Goal: Information Seeking & Learning: Learn about a topic

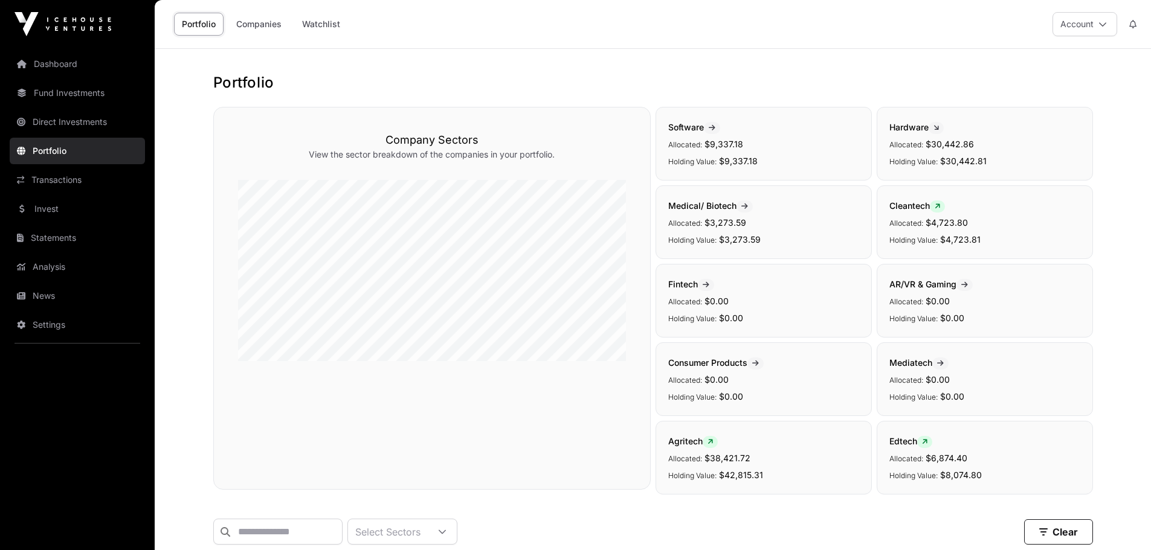
click at [54, 205] on link "Invest" at bounding box center [77, 209] width 135 height 27
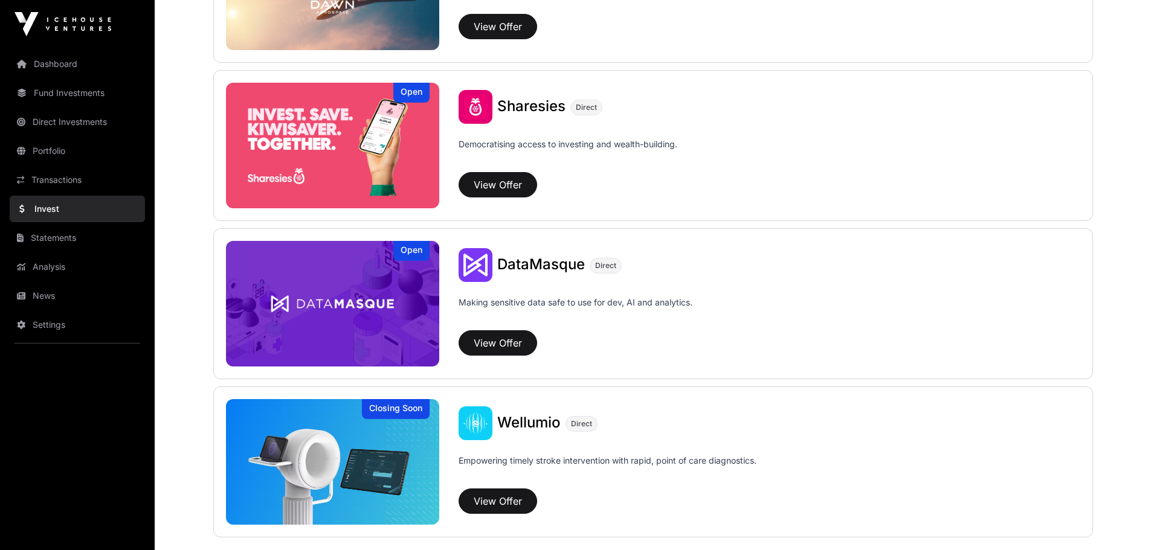
scroll to position [1510, 0]
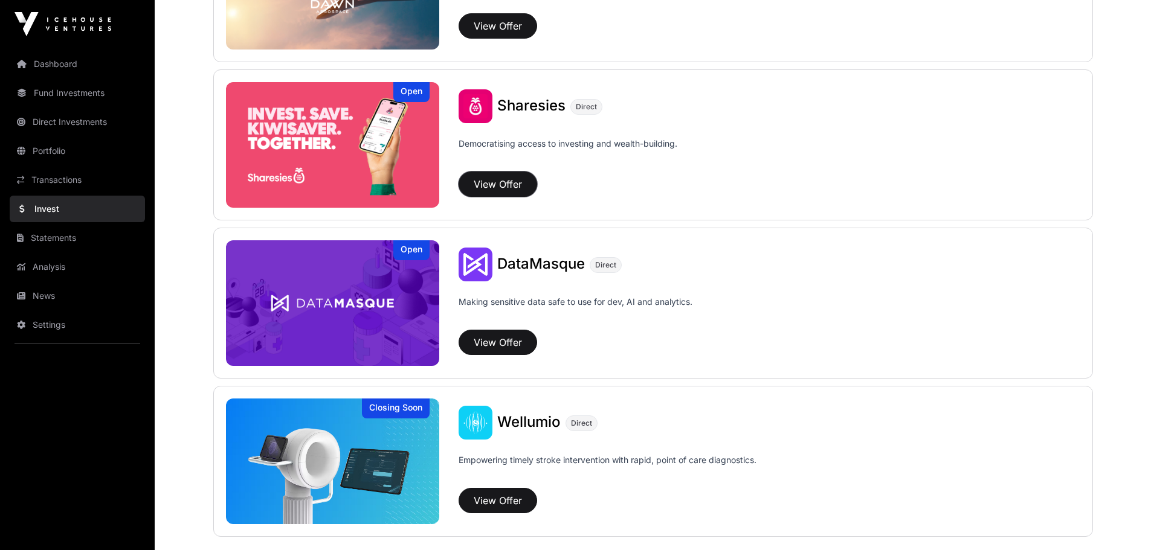
click at [506, 190] on button "View Offer" at bounding box center [497, 184] width 79 height 25
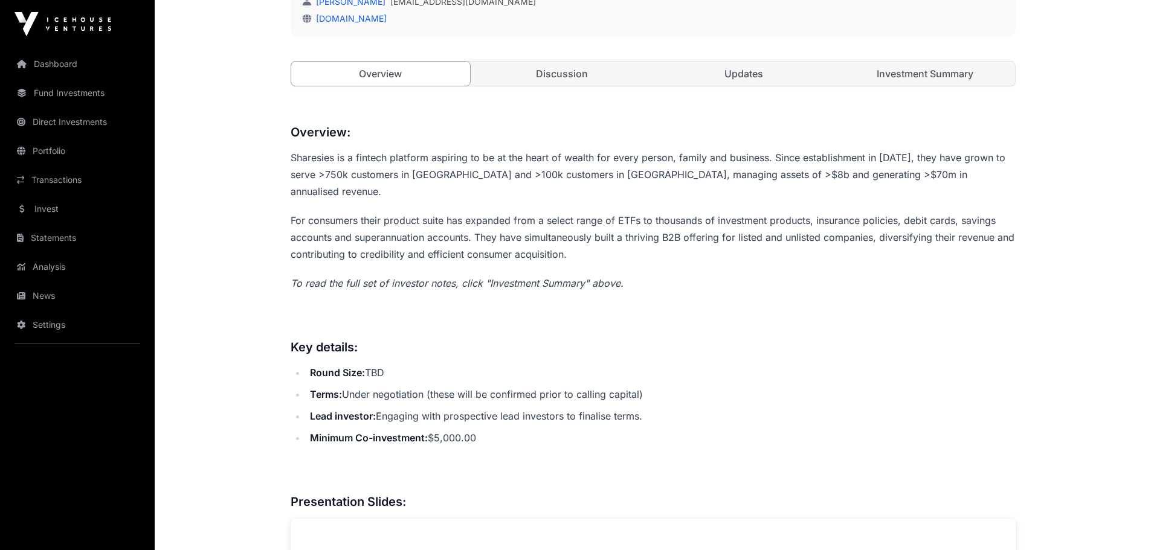
scroll to position [423, 0]
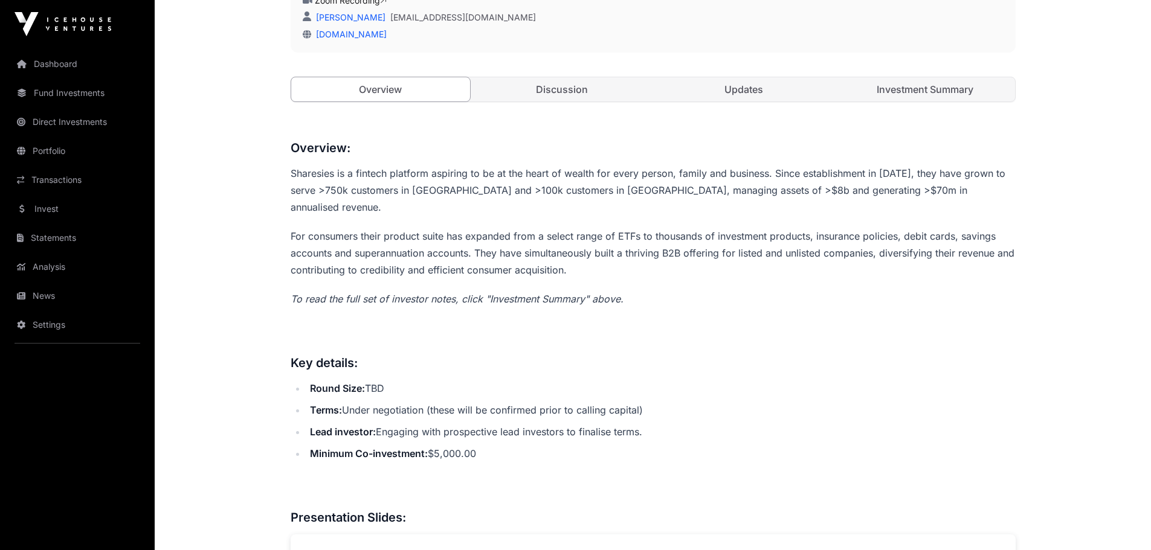
click at [741, 91] on link "Updates" at bounding box center [743, 89] width 179 height 24
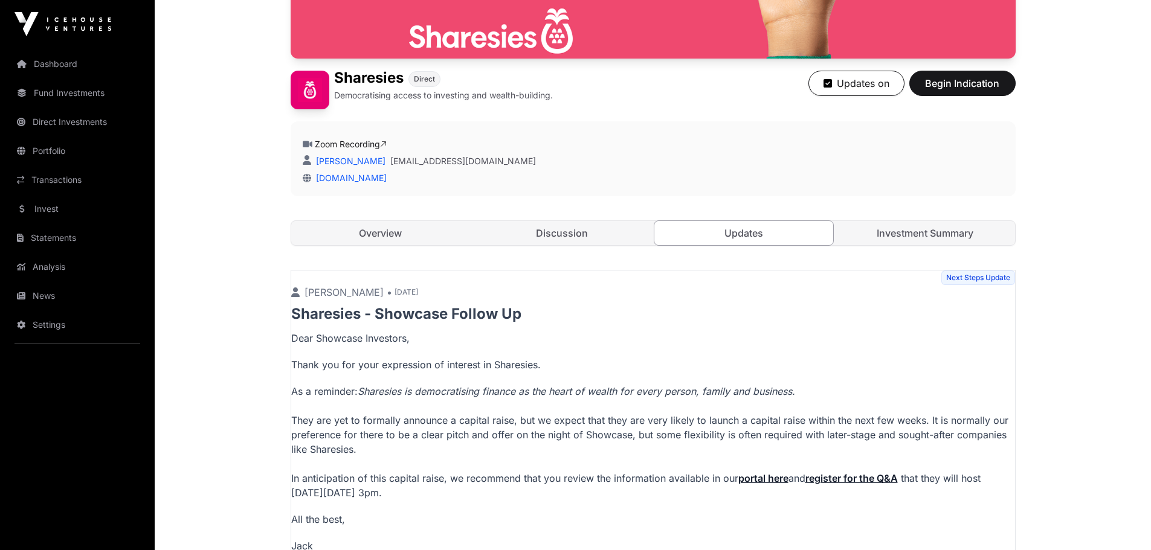
scroll to position [242, 0]
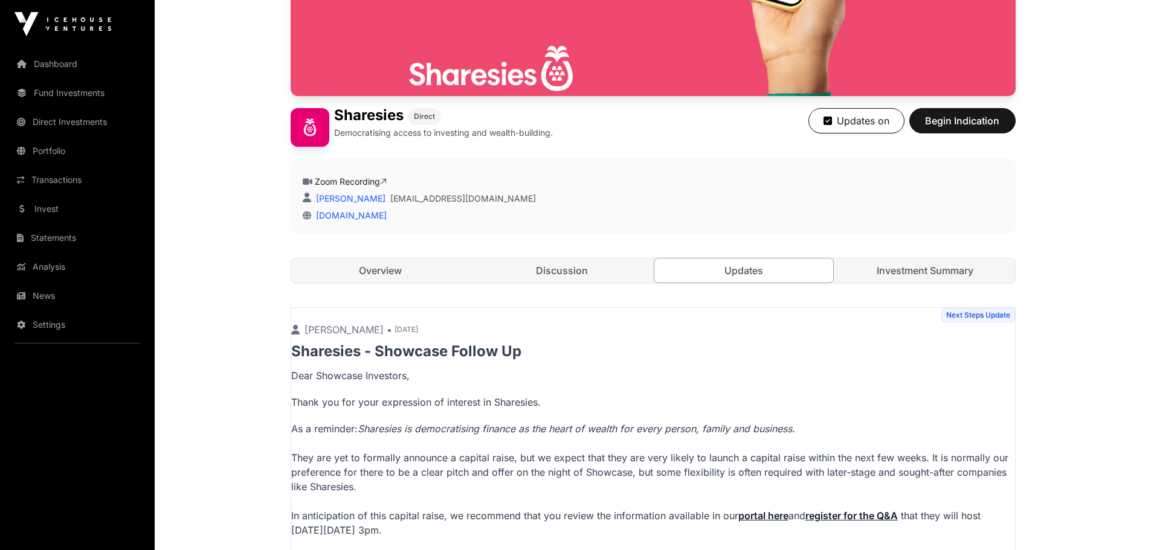
click at [935, 263] on link "Investment Summary" at bounding box center [924, 271] width 179 height 24
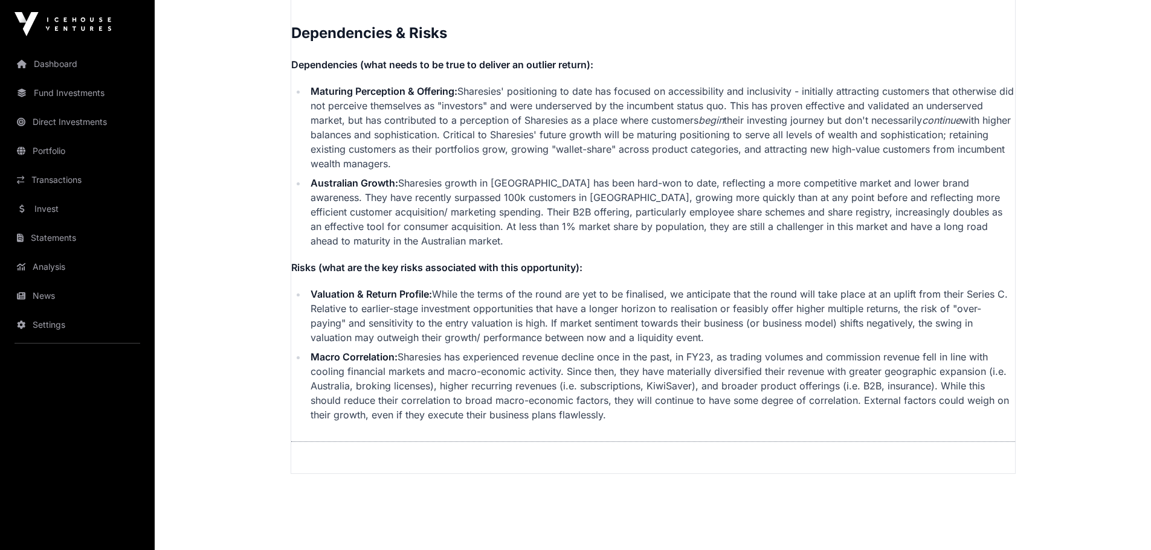
scroll to position [3020, 0]
